Goal: Use online tool/utility: Utilize a website feature to perform a specific function

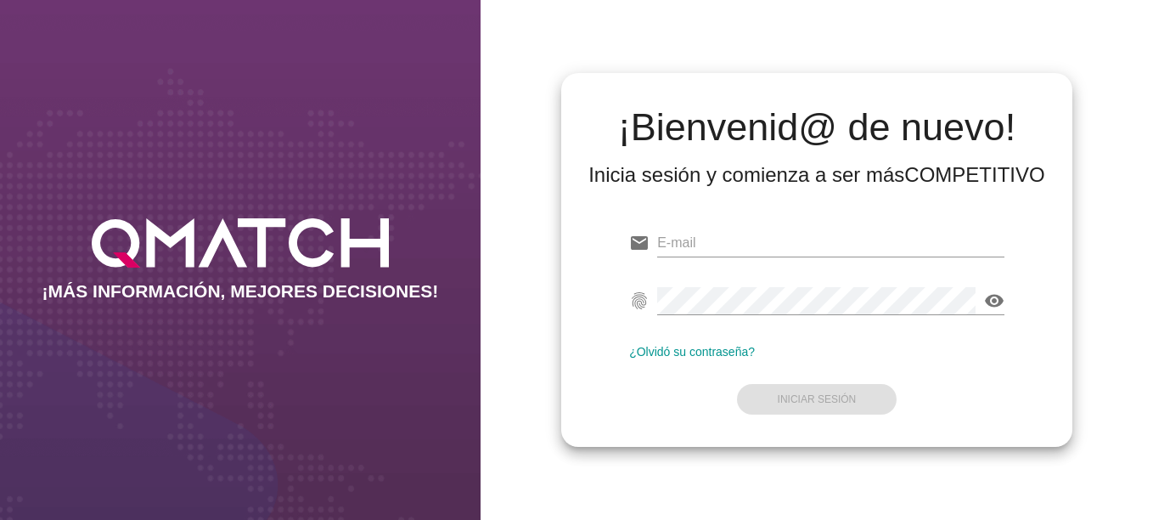
type input "[EMAIL_ADDRESS][DOMAIN_NAME]"
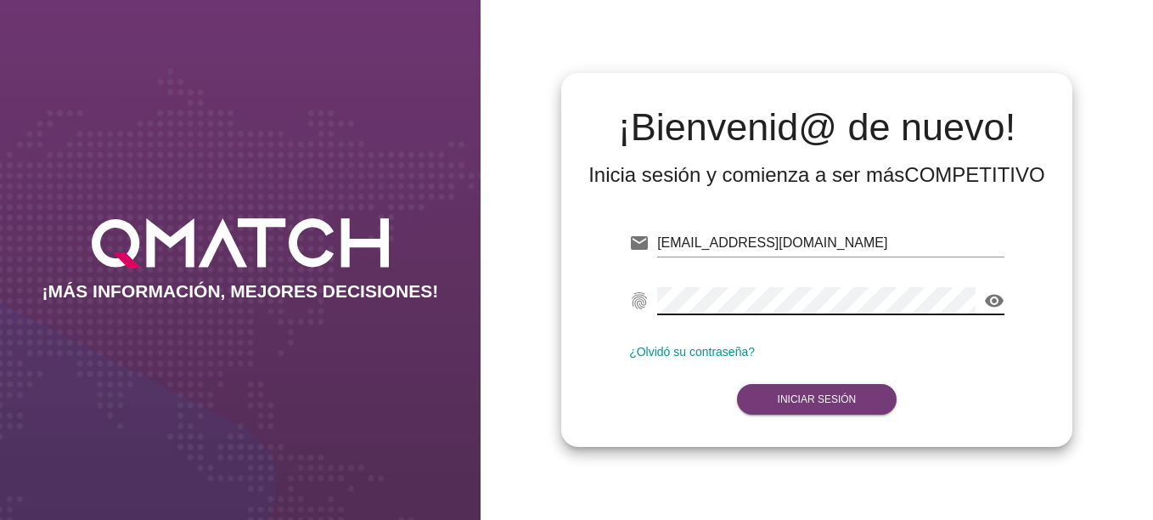
click at [833, 393] on button "Iniciar Sesión" at bounding box center [817, 399] width 160 height 31
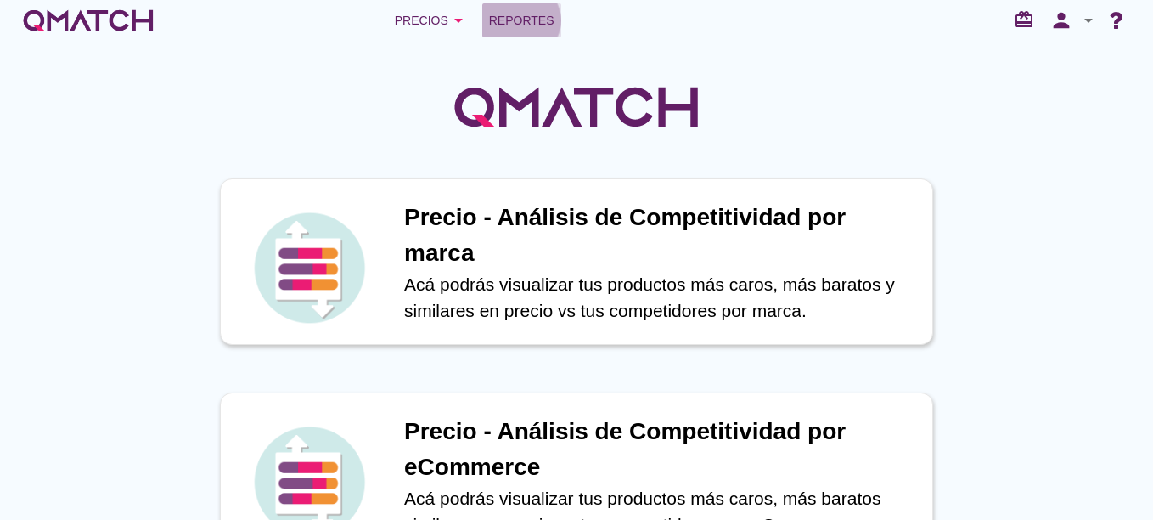
click at [517, 31] on link "Reportes" at bounding box center [521, 20] width 79 height 34
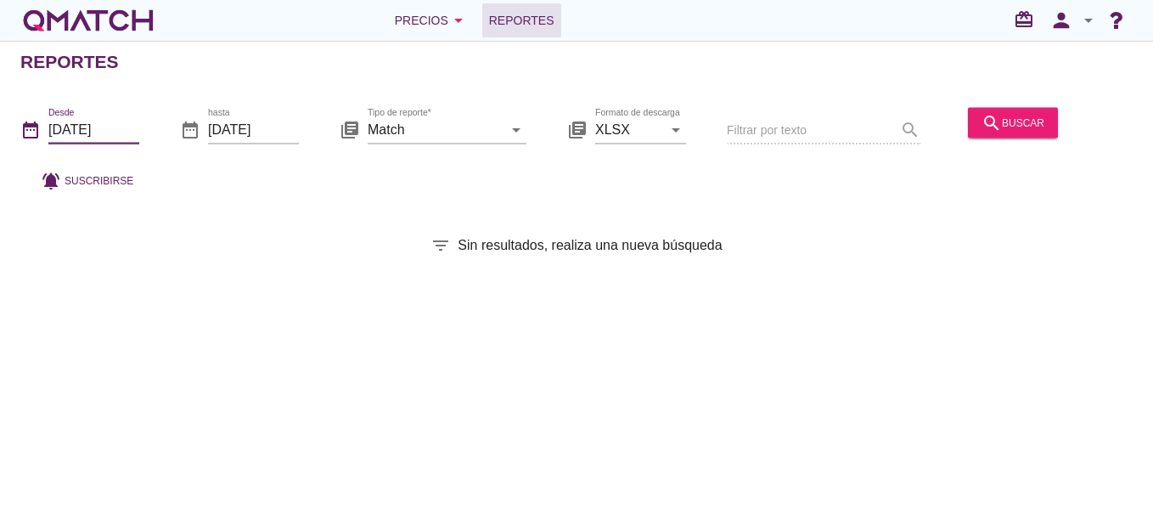
click at [99, 128] on input "[DATE]" at bounding box center [93, 128] width 91 height 27
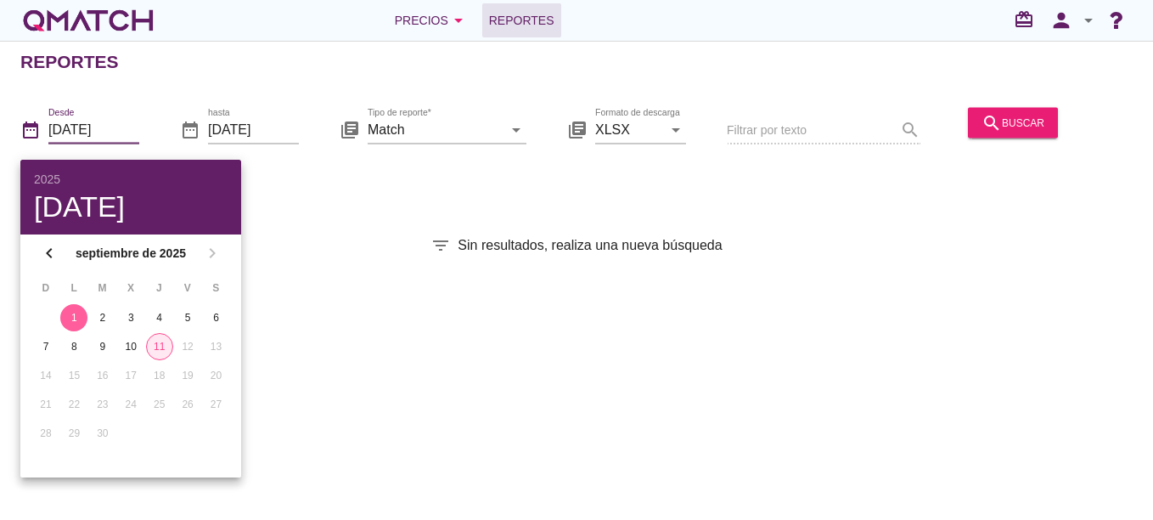
click at [162, 348] on div "11" at bounding box center [159, 346] width 25 height 15
type input "[DATE]"
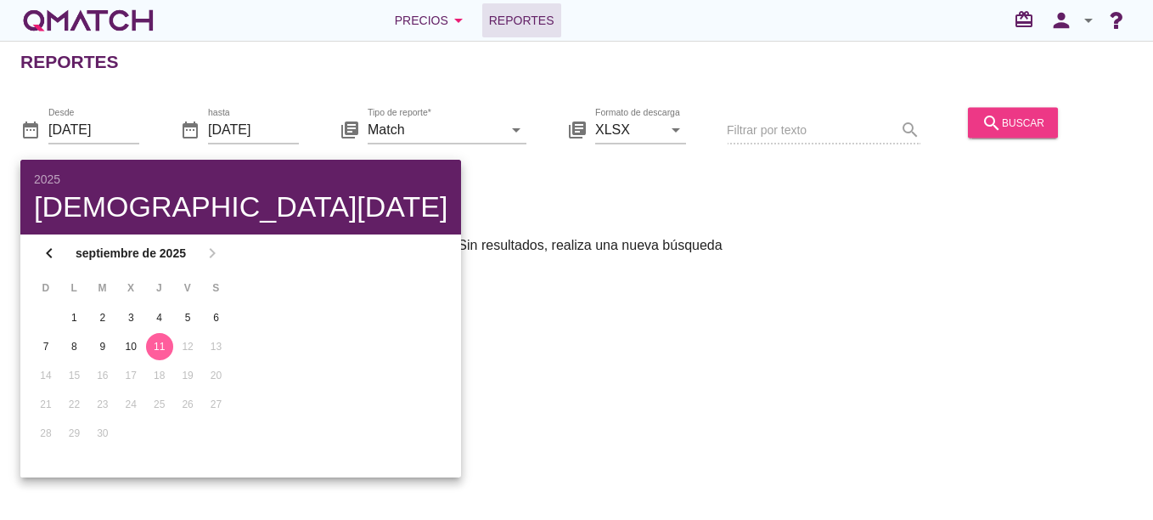
click at [1001, 115] on div "search buscar" at bounding box center [1013, 122] width 63 height 20
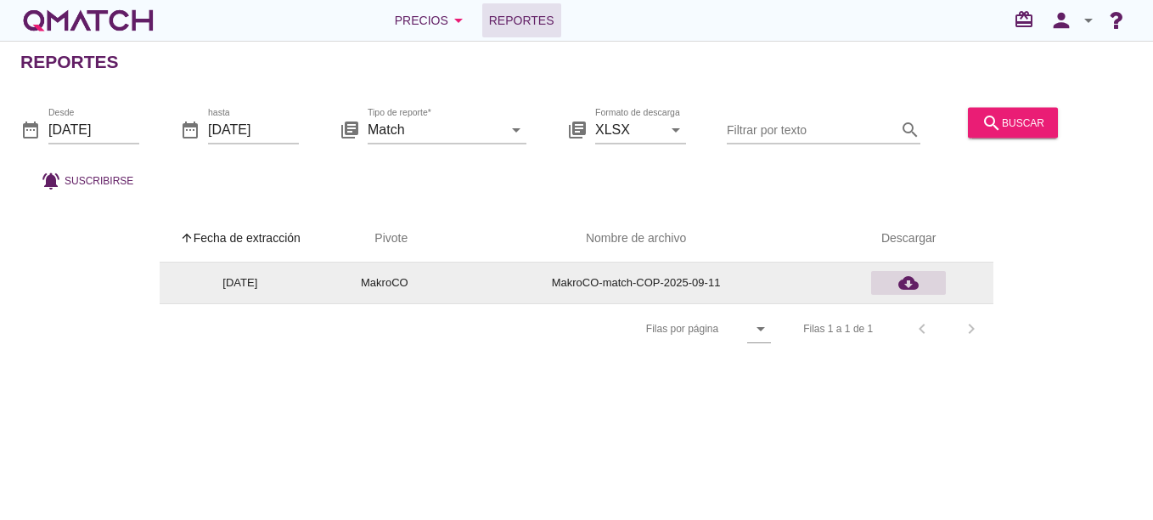
click at [896, 286] on div "cloud_download" at bounding box center [908, 283] width 61 height 20
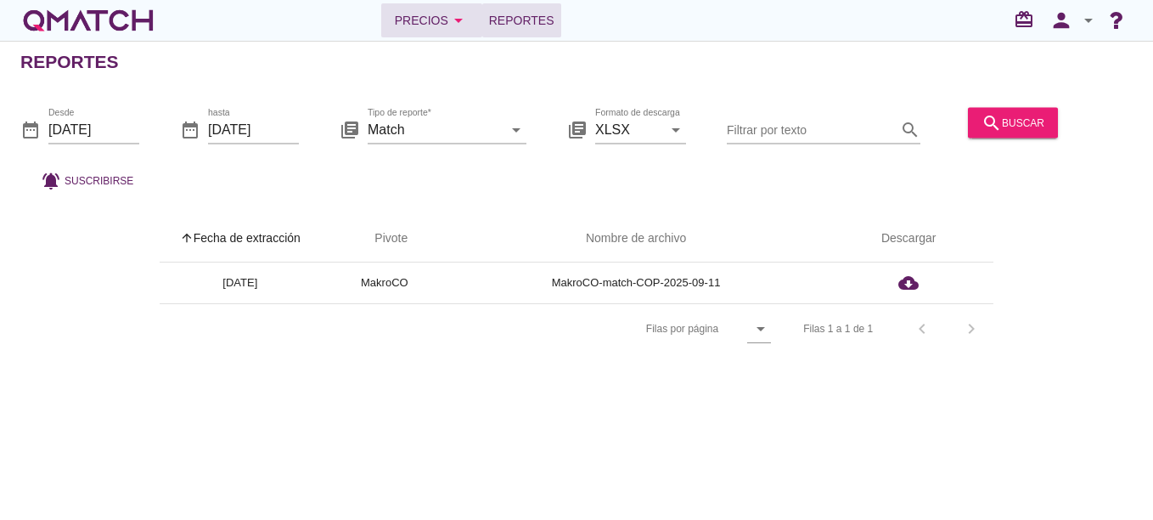
click at [413, 22] on div "Precios arrow_drop_down" at bounding box center [432, 20] width 74 height 20
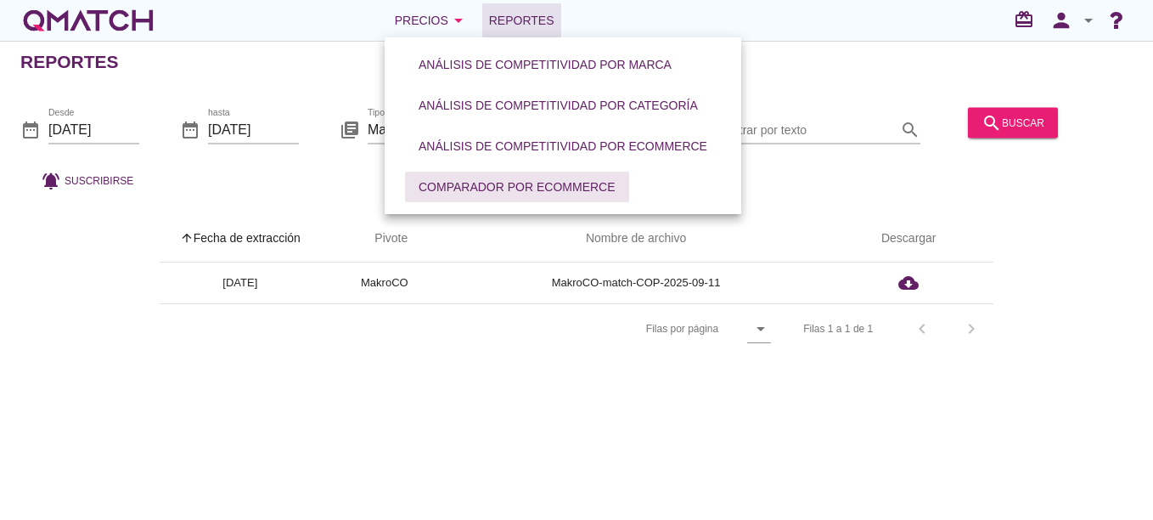
click at [498, 187] on div "Comparador por eCommerce" at bounding box center [517, 187] width 197 height 18
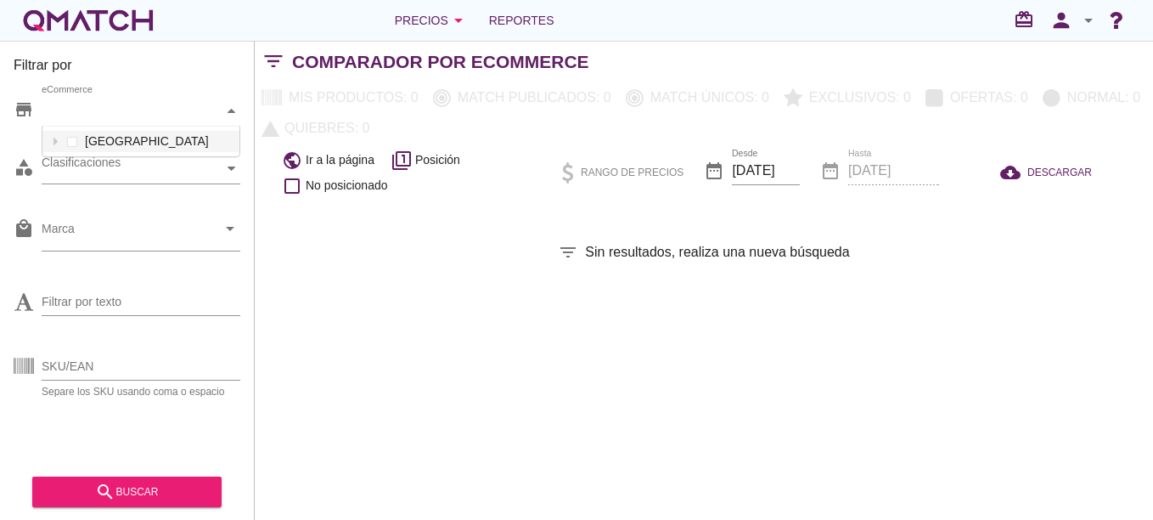
click at [85, 115] on div "eCommerce" at bounding box center [133, 111] width 182 height 18
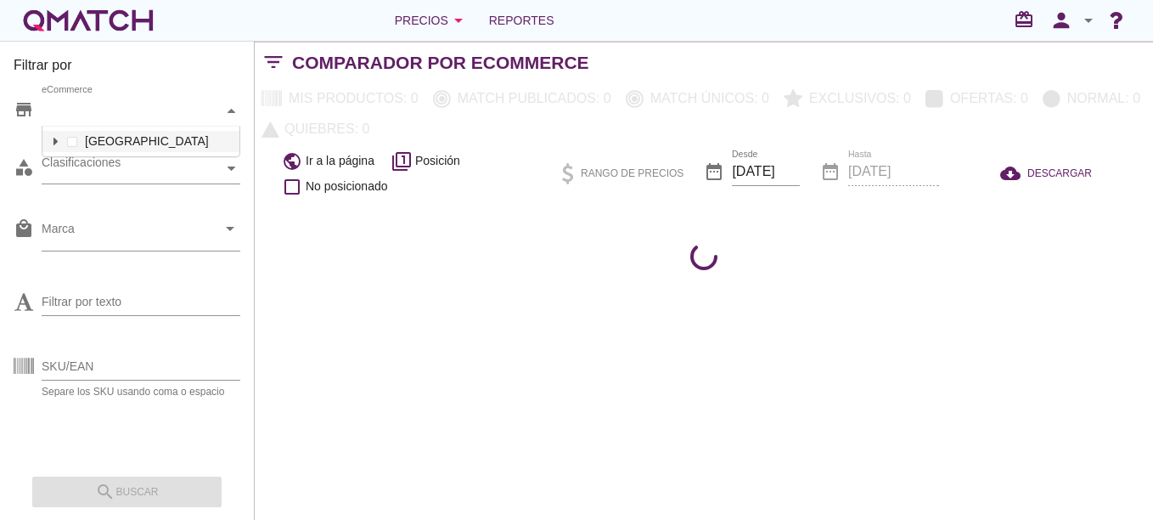
click at [53, 139] on icon at bounding box center [56, 142] width 8 height 8
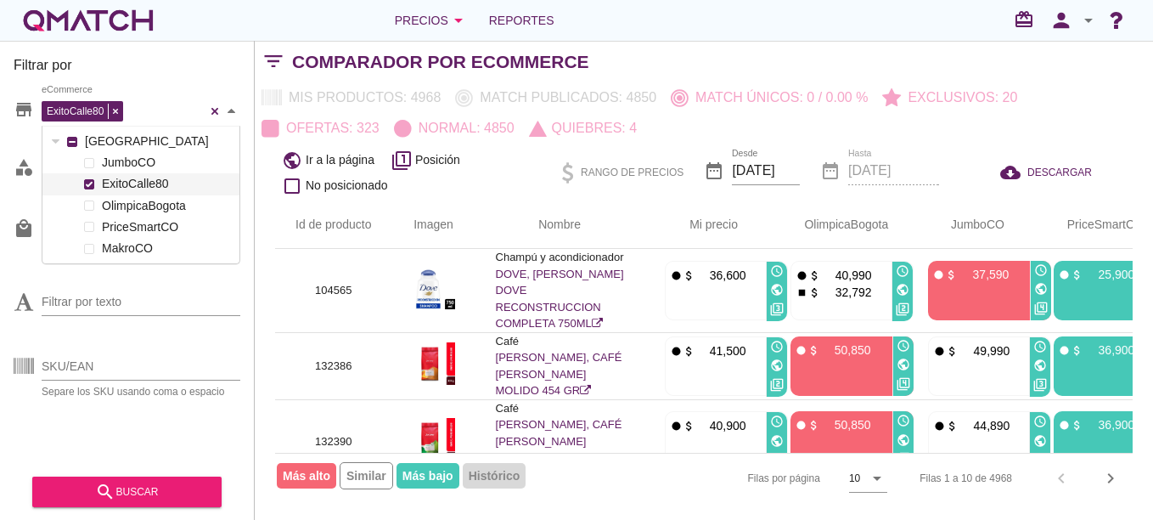
click at [88, 180] on span at bounding box center [89, 184] width 10 height 10
click at [175, 277] on div "Filtrar por texto" at bounding box center [127, 299] width 227 height 65
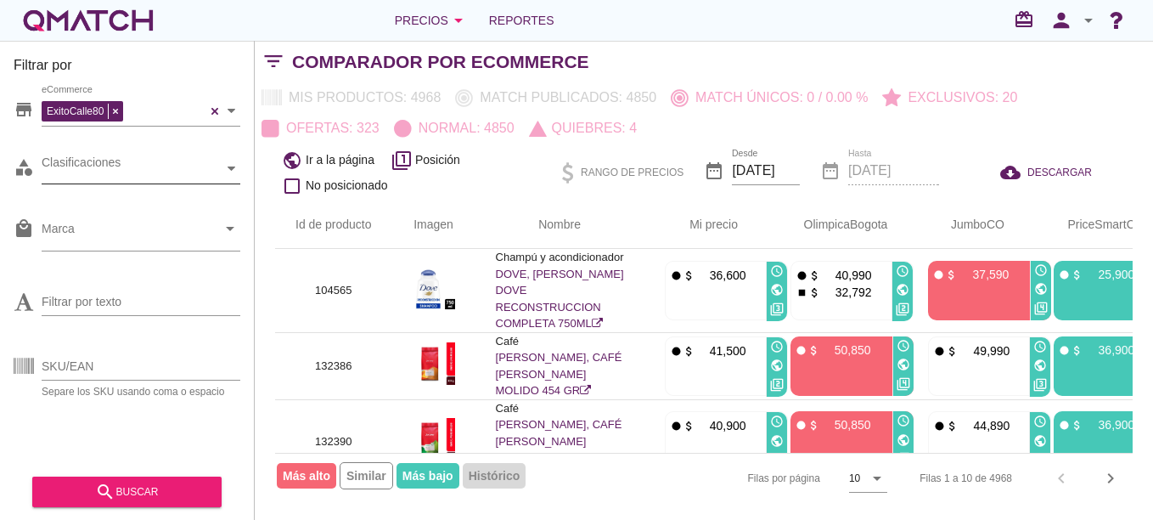
click at [130, 177] on div "Clasificaciones" at bounding box center [133, 169] width 182 height 18
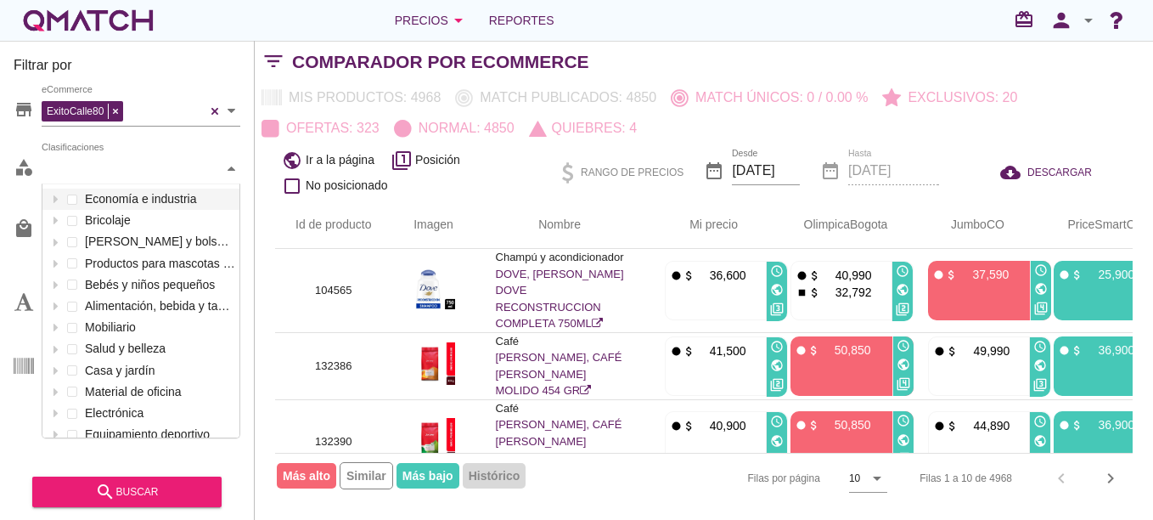
scroll to position [253, 197]
click at [117, 161] on div "Clasificaciones" at bounding box center [133, 169] width 182 height 18
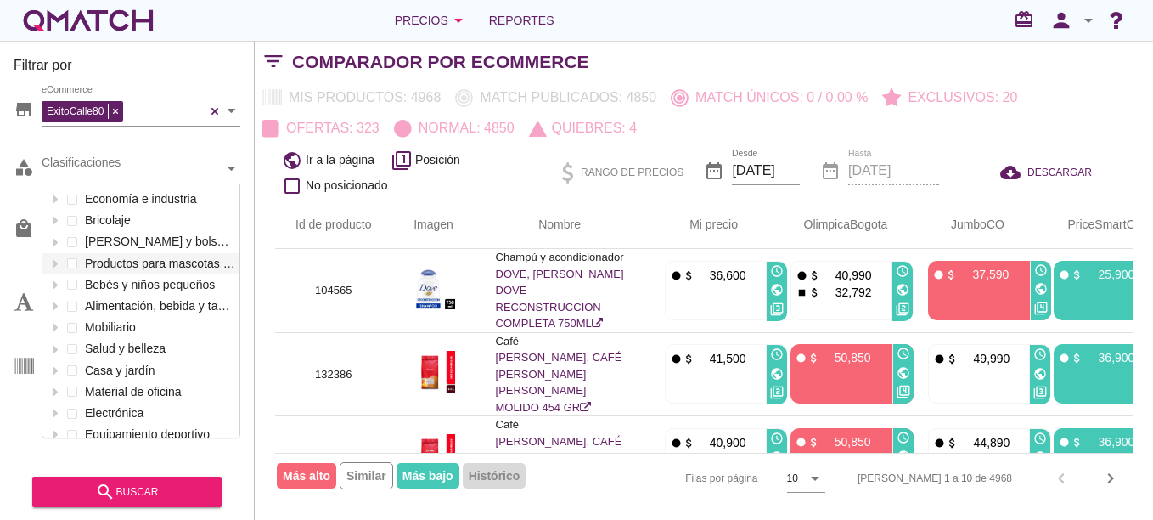
click at [8, 263] on div "Filtrar por store ExitoCalle80 eCommerce category Clasificaciones Economía e in…" at bounding box center [127, 280] width 255 height 479
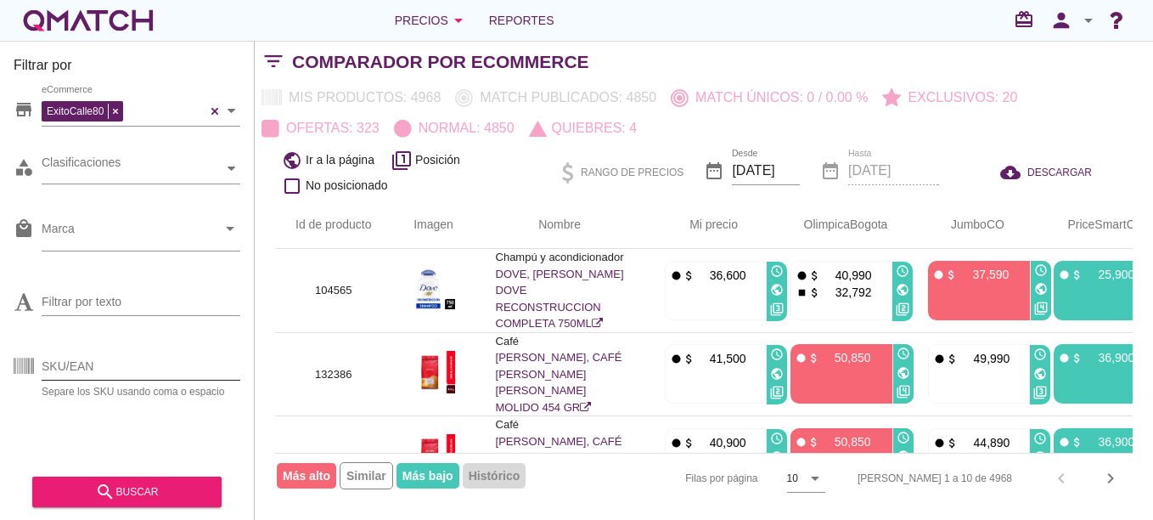
click at [68, 374] on input "SKU/EAN" at bounding box center [141, 365] width 199 height 27
paste input "140253"
click at [135, 488] on div "search buscar" at bounding box center [127, 491] width 162 height 20
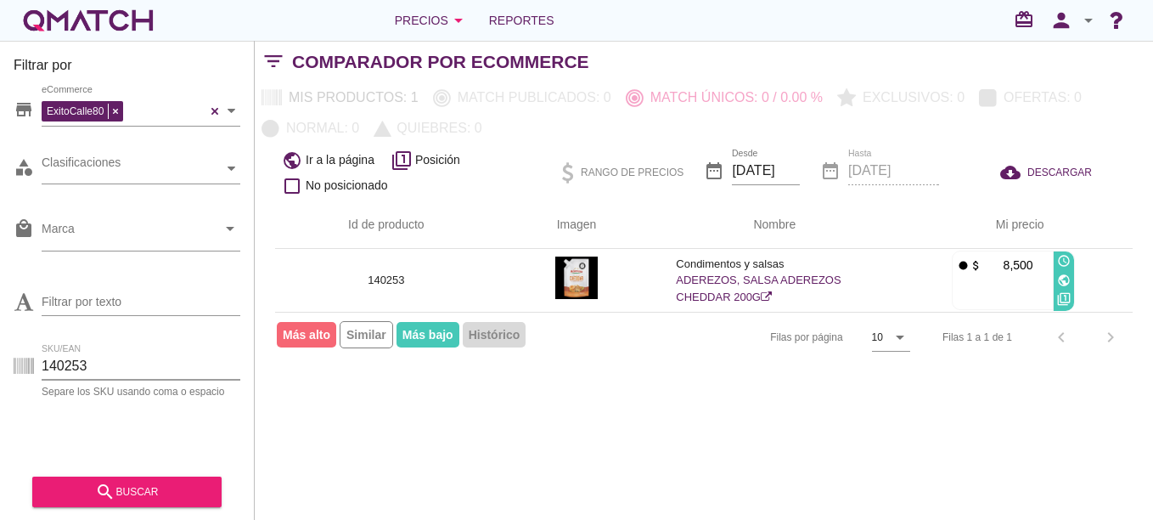
drag, startPoint x: 103, startPoint y: 357, endPoint x: -3, endPoint y: 347, distance: 106.6
click at [0, 347] on html "5 10 15 20 25 50 [DATE] 3:31:20 am No se encontraron marcas para mostrar Rango …" at bounding box center [576, 260] width 1153 height 520
paste input "49077"
click at [166, 499] on div "search buscar" at bounding box center [127, 491] width 162 height 20
click at [111, 112] on span at bounding box center [115, 111] width 14 height 15
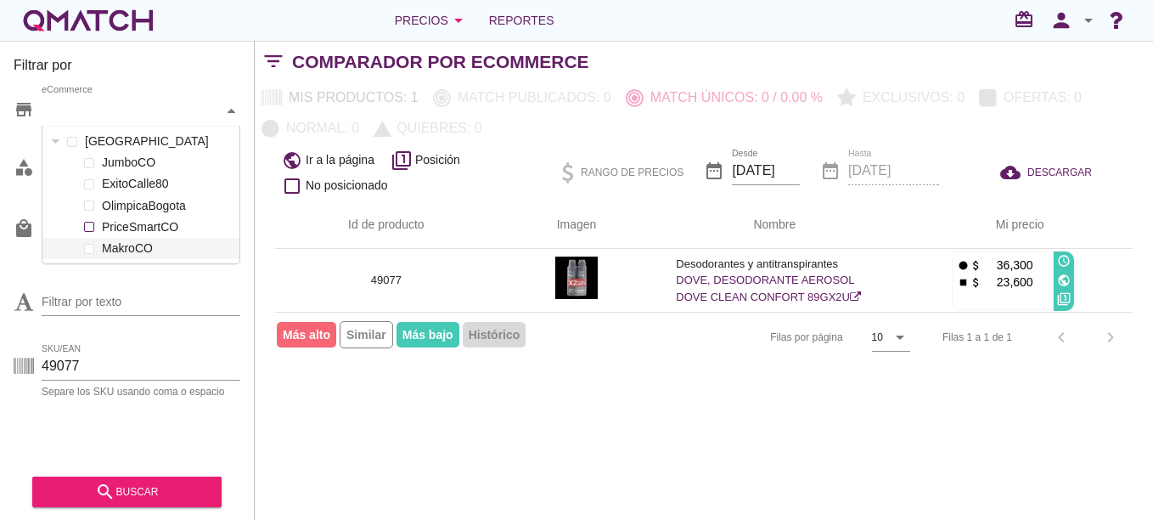
scroll to position [137, 197]
click at [155, 487] on div "search buscar" at bounding box center [127, 491] width 162 height 20
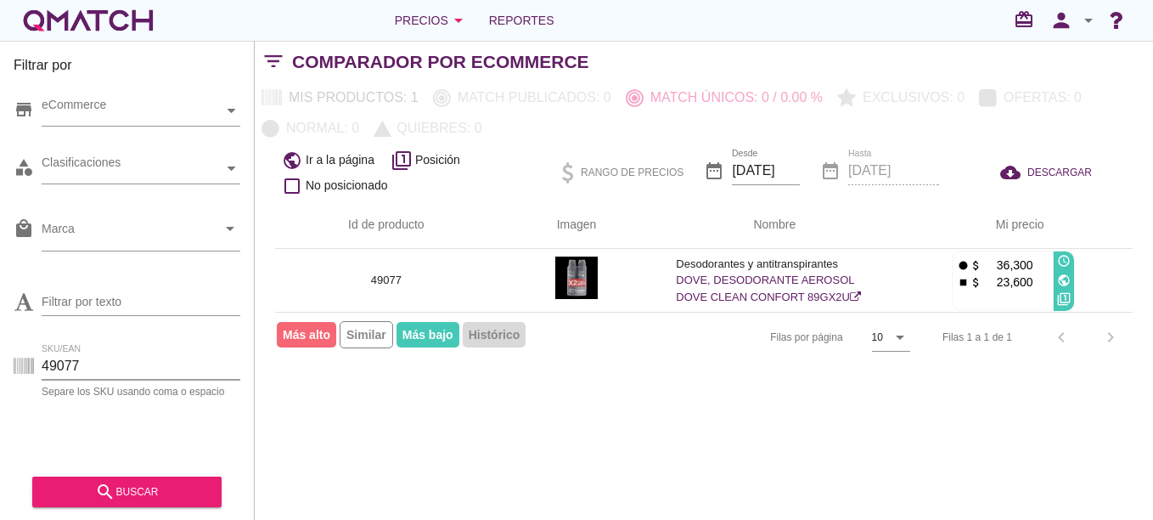
drag, startPoint x: 157, startPoint y: 354, endPoint x: -3, endPoint y: 329, distance: 162.4
click at [0, 329] on html "5 10 15 20 25 50 [DATE] 3:31:21 am No se encontraron marcas para mostrar Rango …" at bounding box center [576, 260] width 1153 height 520
paste input "158739"
type input "158739"
click at [146, 500] on div "search buscar" at bounding box center [127, 491] width 162 height 20
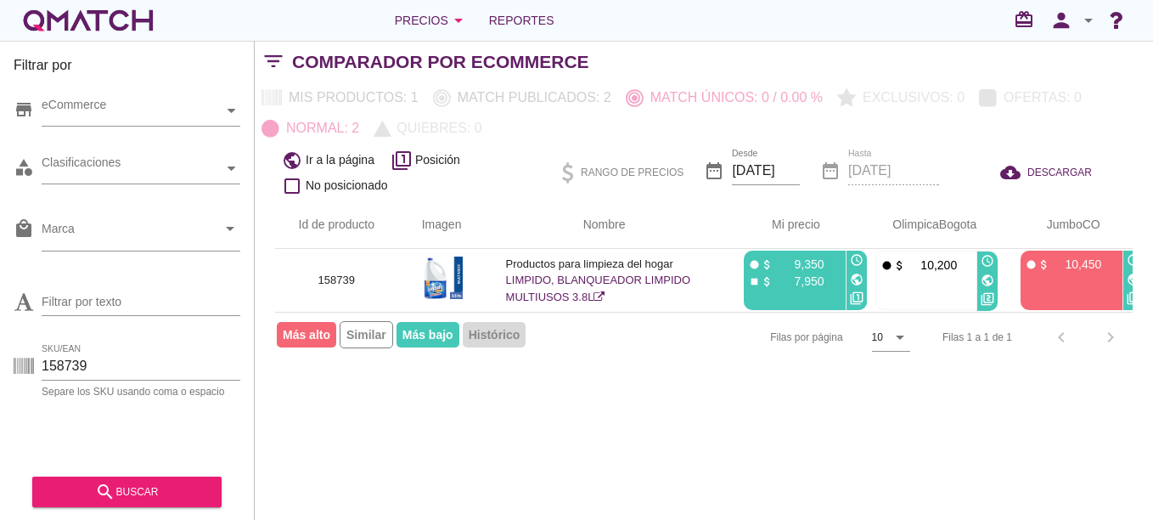
scroll to position [0, 12]
